Goal: Transaction & Acquisition: Purchase product/service

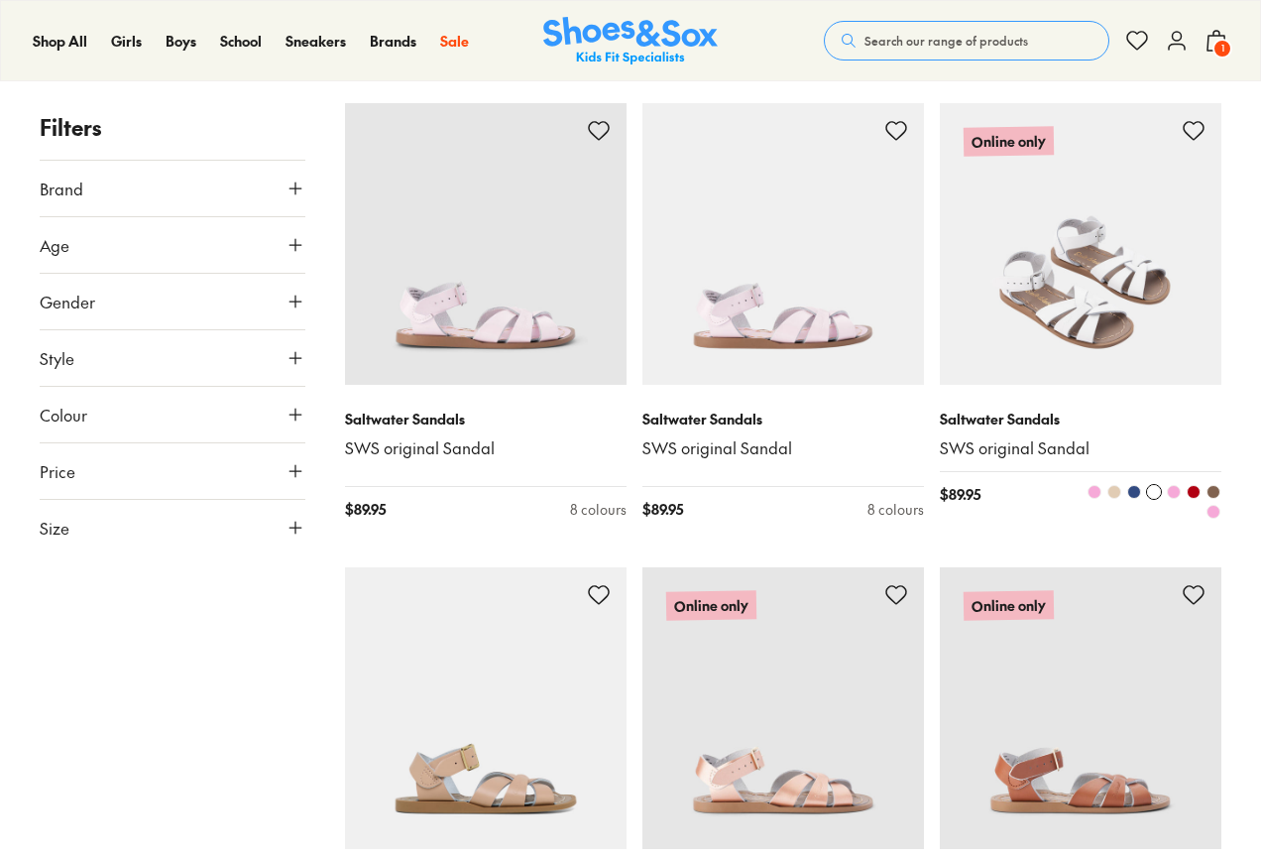
click at [1035, 298] on img at bounding box center [1081, 244] width 282 height 282
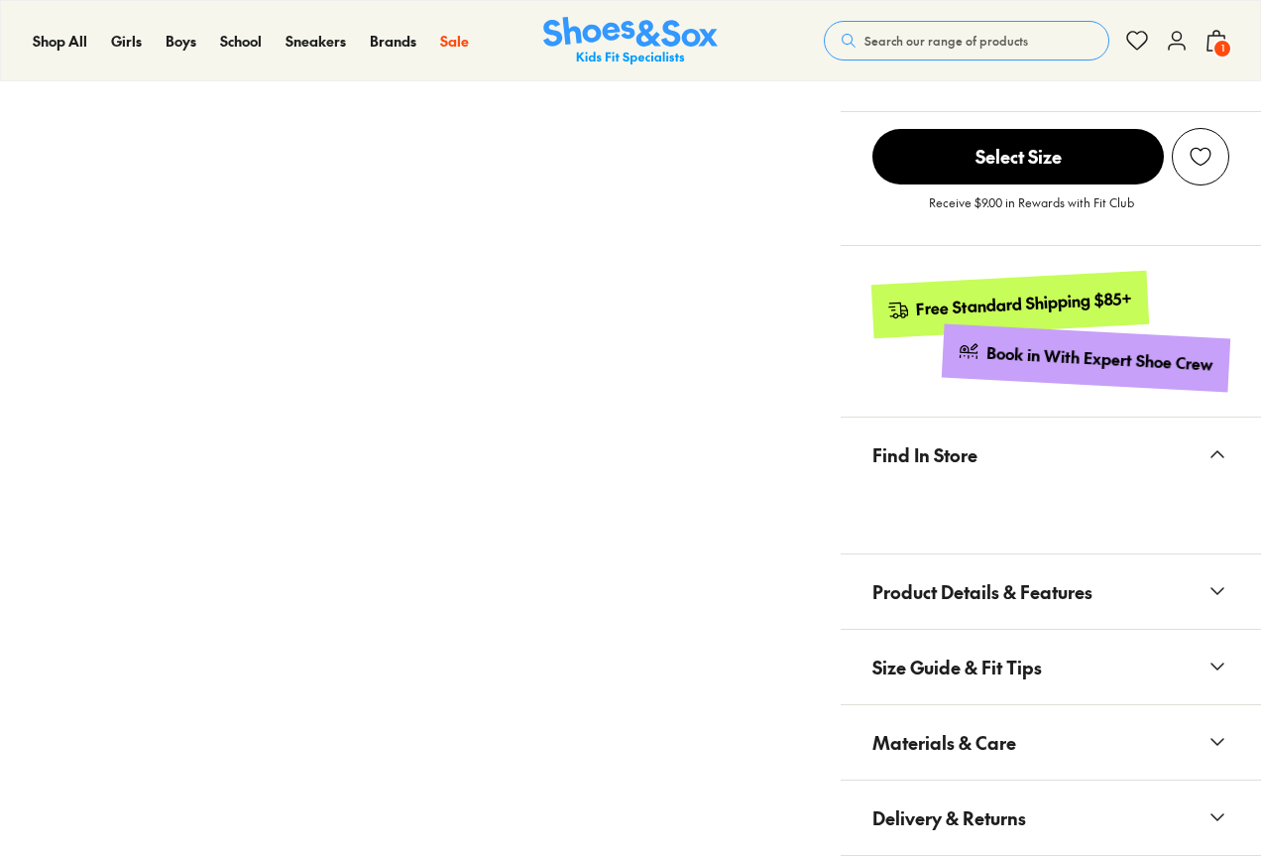
click at [971, 739] on span "Materials & Care" at bounding box center [944, 742] width 144 height 58
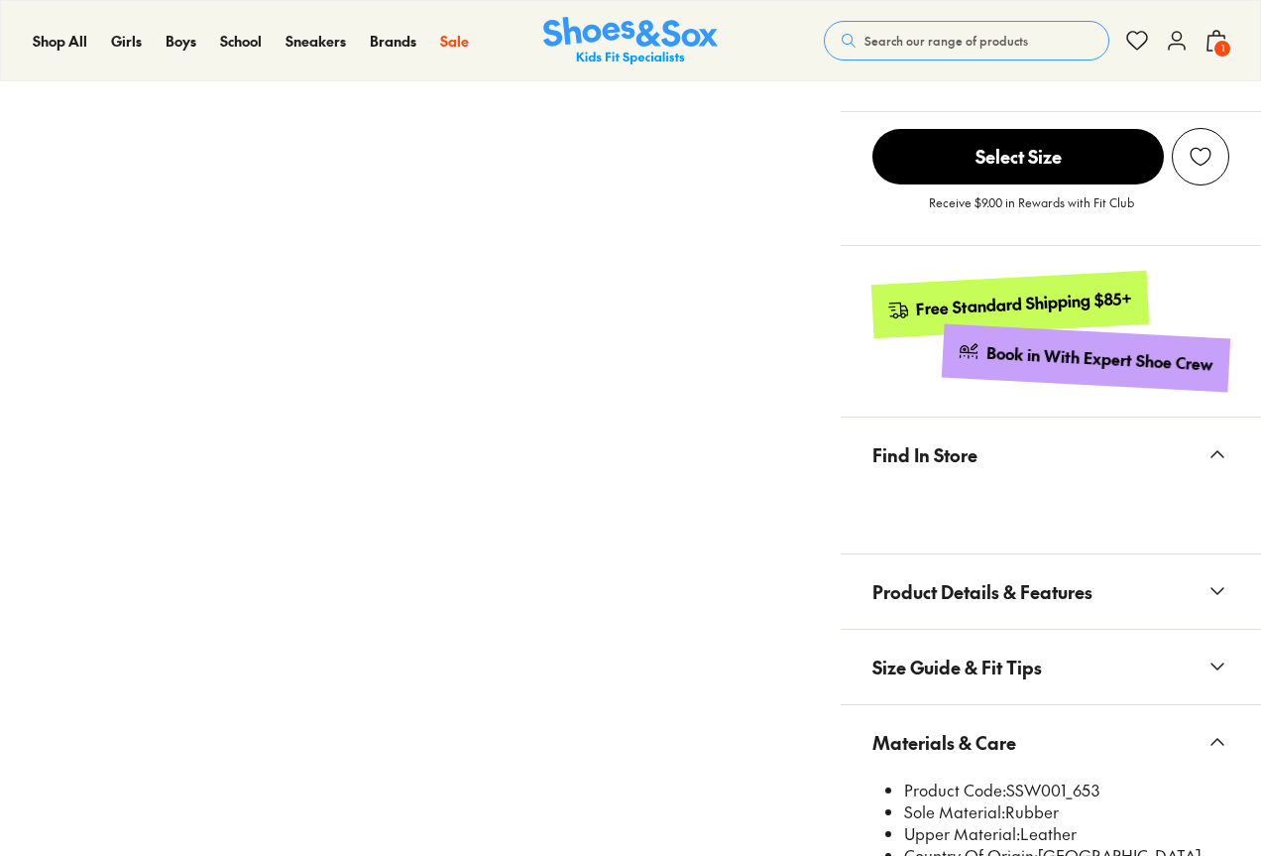
select select "*"
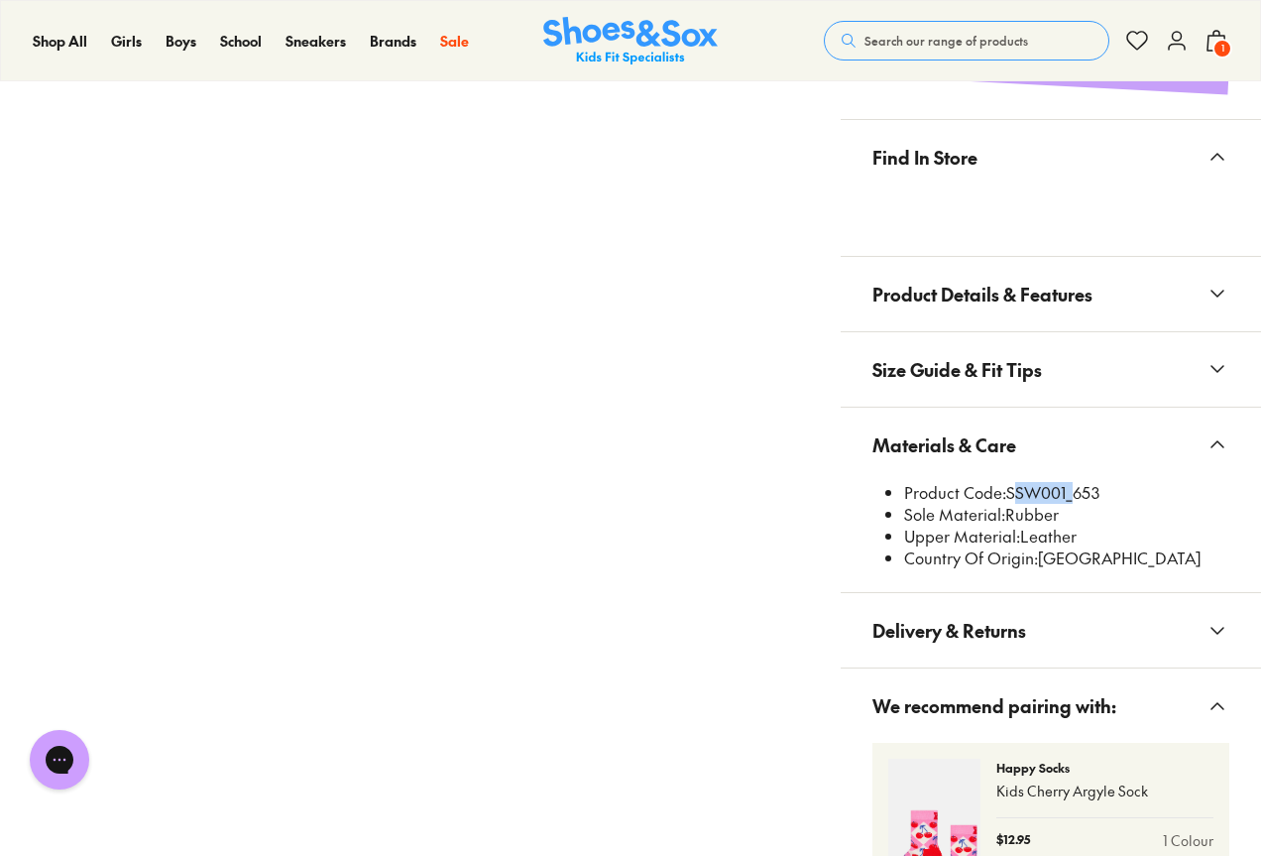
drag, startPoint x: 1010, startPoint y: 493, endPoint x: 1065, endPoint y: 495, distance: 54.6
click at [1065, 495] on li "Product Code: SSW001_653" at bounding box center [1066, 493] width 325 height 22
copy li "SSW001"
